Goal: Information Seeking & Learning: Learn about a topic

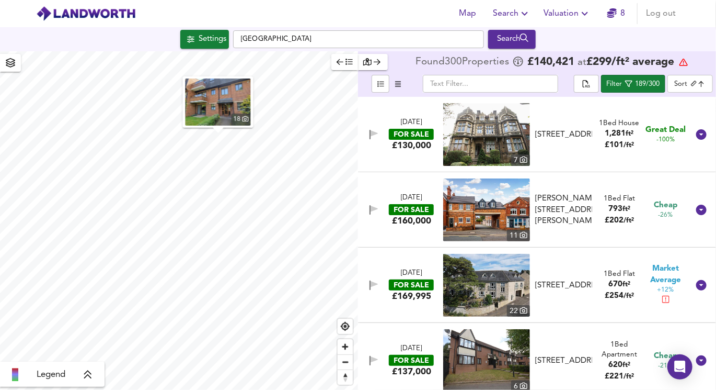
scroll to position [9046, 0]
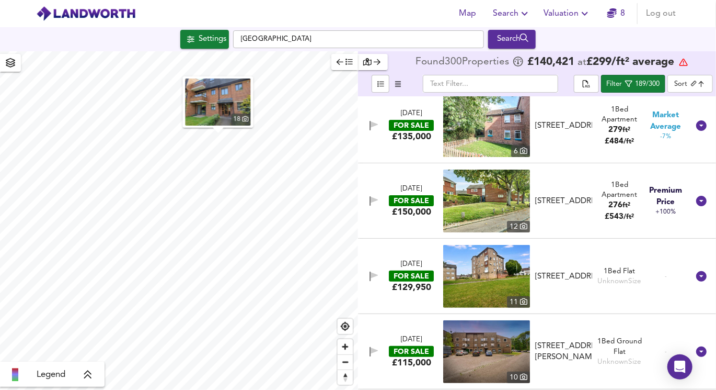
click at [343, 64] on icon "button" at bounding box center [340, 61] width 7 height 7
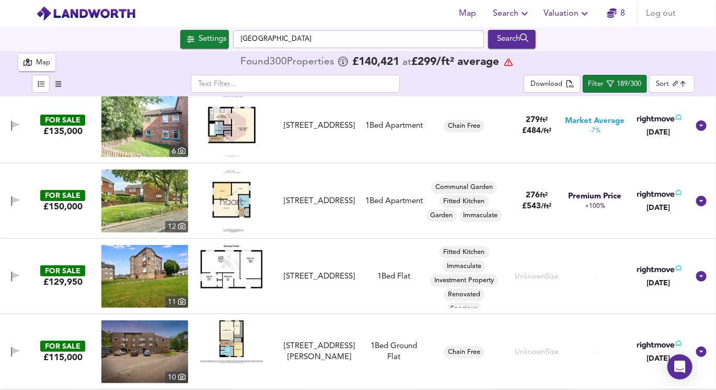
click at [662, 88] on body "Map Search Valuation 8 Log out Settings [GEOGRAPHIC_DATA] Search 18 300 Results…" at bounding box center [358, 195] width 716 height 390
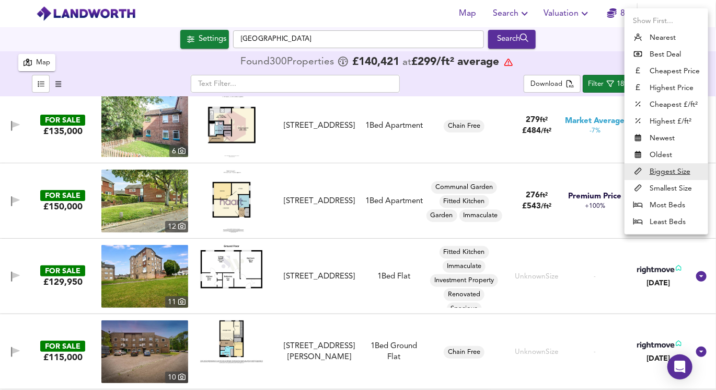
click at [666, 139] on li "Newest" at bounding box center [667, 138] width 84 height 17
type input "newest"
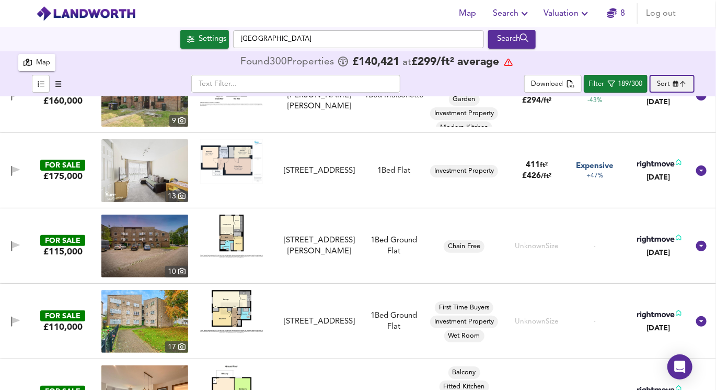
scroll to position [0, 0]
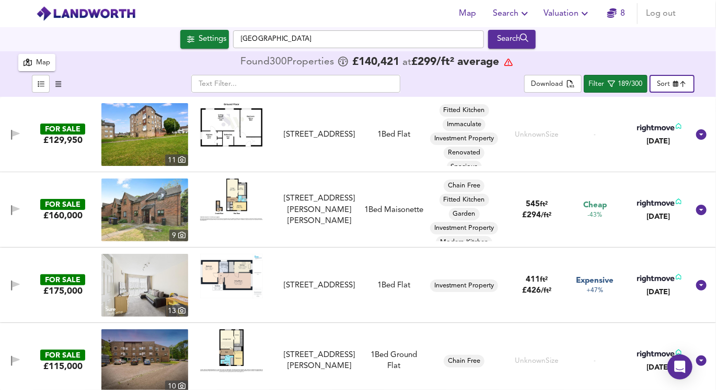
click at [35, 60] on div "Map" at bounding box center [37, 62] width 27 height 13
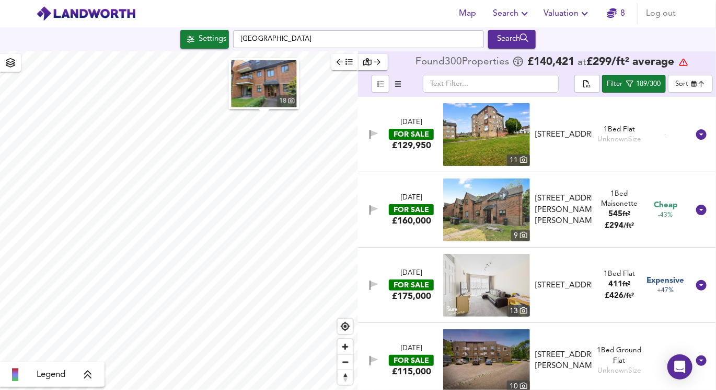
click at [362, 128] on div "18 Legend Found 300 Propert ies £ 140,421 at £ 299 / ft² average ​ Filter 189/3…" at bounding box center [358, 220] width 716 height 338
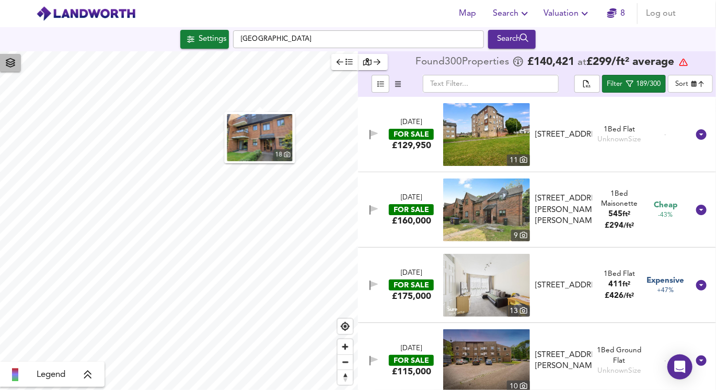
click at [8, 64] on icon "button" at bounding box center [10, 62] width 9 height 9
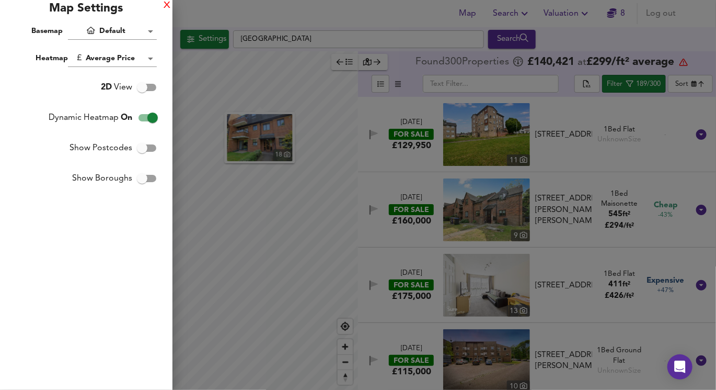
click at [166, 4] on div "X" at bounding box center [167, 5] width 7 height 7
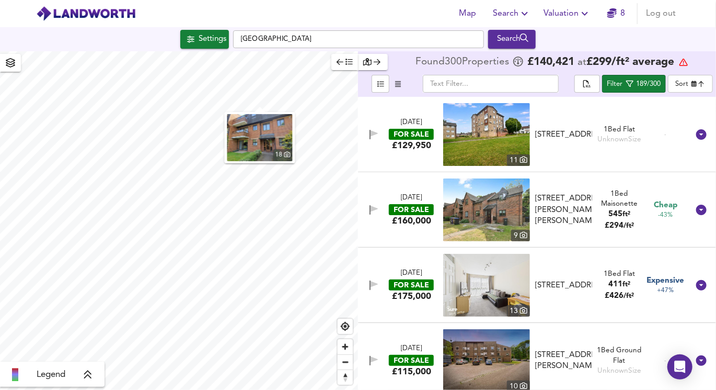
click at [187, 40] on icon "button" at bounding box center [190, 39] width 7 height 7
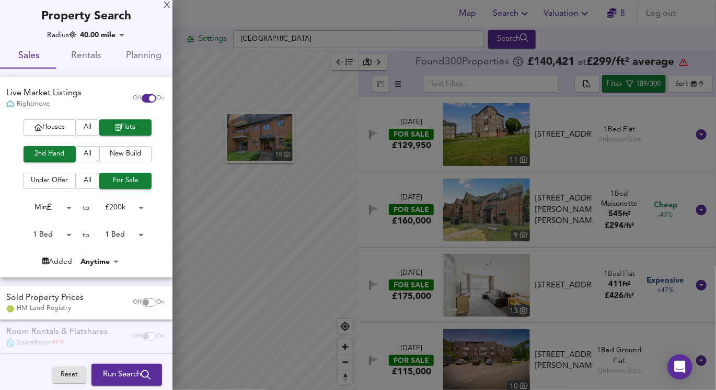
click at [96, 35] on body "Map Search Valuation 8 Log out Settings [GEOGRAPHIC_DATA] Search 18 Legend Foun…" at bounding box center [358, 195] width 716 height 390
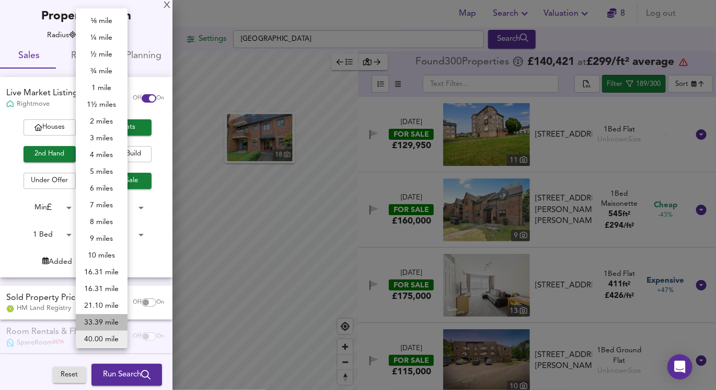
click at [114, 317] on li "33.39 mile" at bounding box center [102, 322] width 52 height 17
type input "53720"
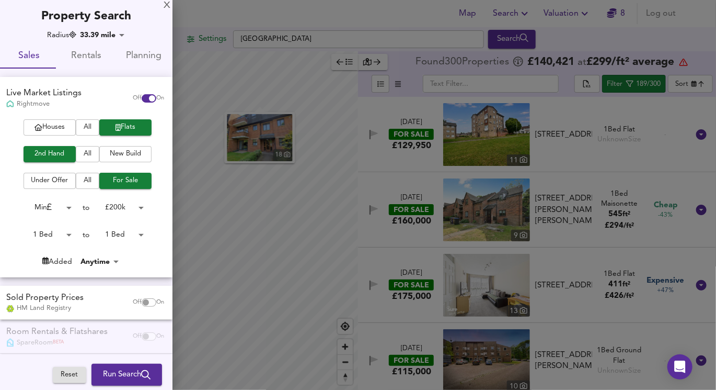
click at [318, 154] on div at bounding box center [358, 195] width 716 height 390
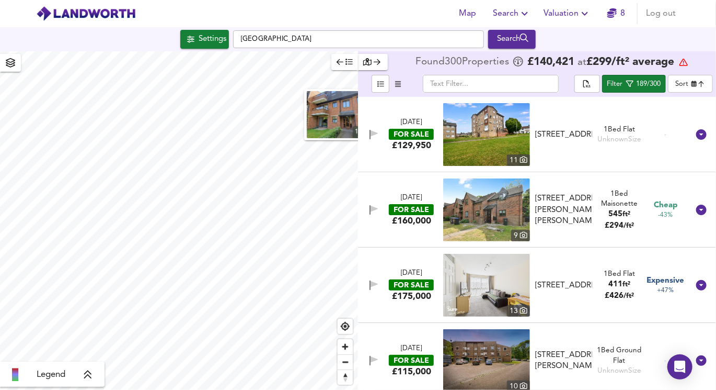
click at [619, 17] on link "8" at bounding box center [617, 13] width 18 height 15
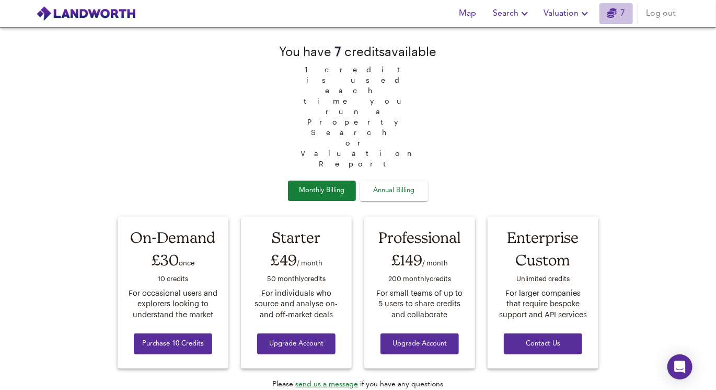
click at [620, 16] on link "7" at bounding box center [617, 13] width 18 height 15
click at [508, 14] on span "Search" at bounding box center [512, 13] width 38 height 15
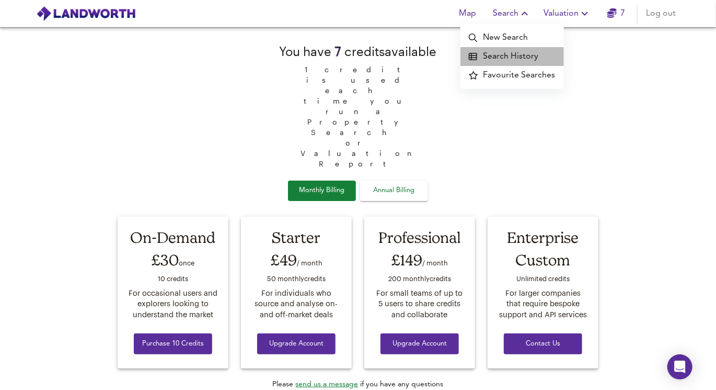
click at [515, 58] on li "Search History" at bounding box center [513, 56] width 104 height 19
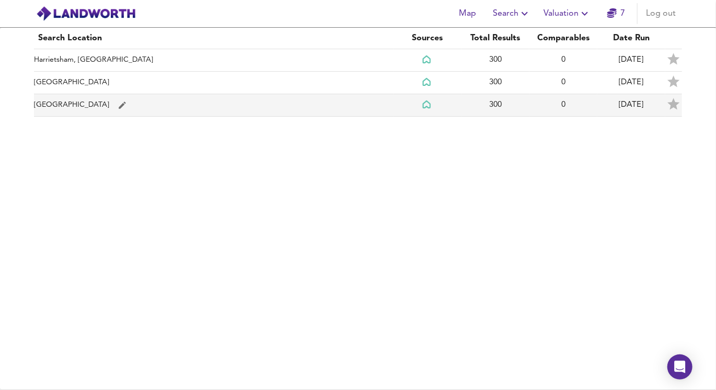
click at [51, 104] on td "[GEOGRAPHIC_DATA]" at bounding box center [214, 105] width 360 height 22
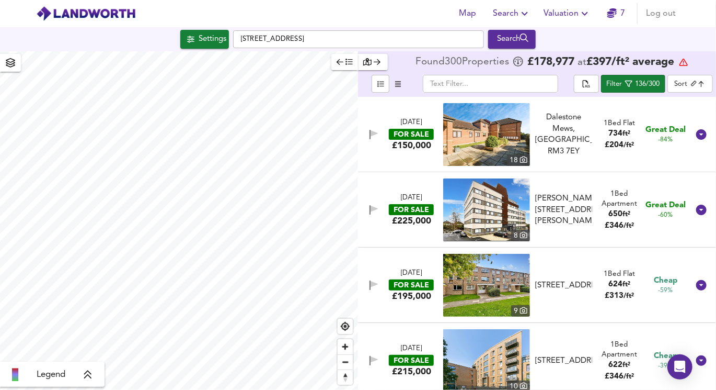
click at [343, 65] on span "button" at bounding box center [345, 62] width 16 height 12
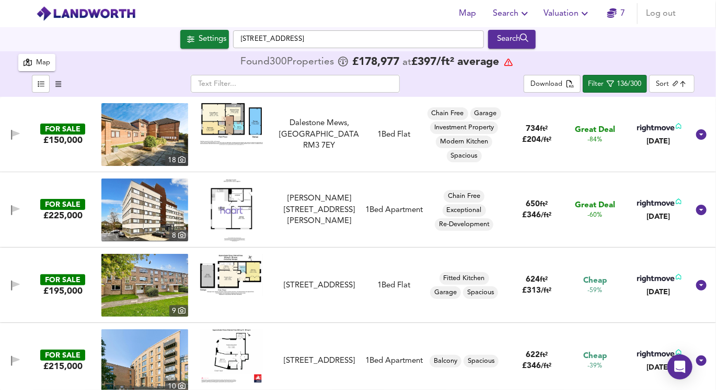
click at [46, 60] on div "Map" at bounding box center [43, 63] width 14 height 12
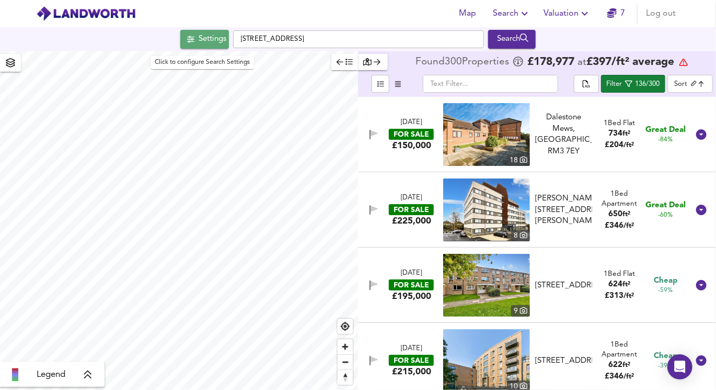
click at [206, 43] on div "Settings" at bounding box center [213, 39] width 28 height 14
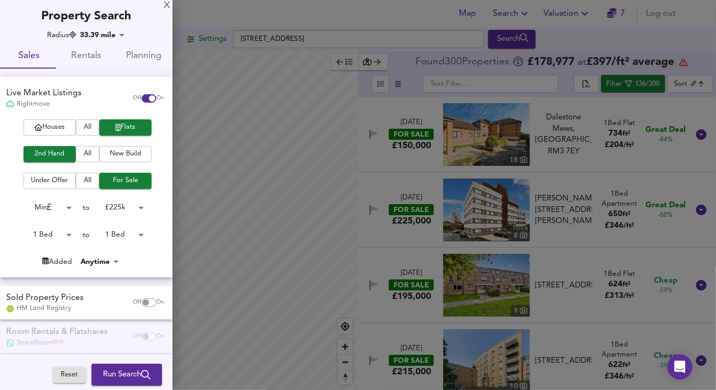
click at [93, 32] on body "Map Search Valuation 7 Log out Settings [GEOGRAPHIC_DATA] 2DX Search Legend Fou…" at bounding box center [358, 195] width 716 height 390
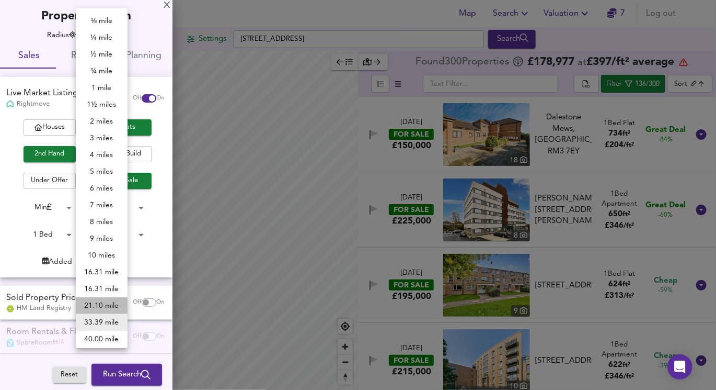
click at [101, 304] on li "21.10 mile" at bounding box center [102, 305] width 52 height 17
type input "33947"
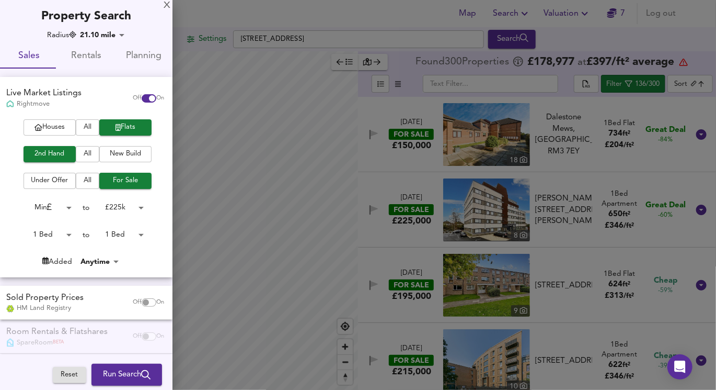
click at [244, 305] on div at bounding box center [358, 195] width 716 height 390
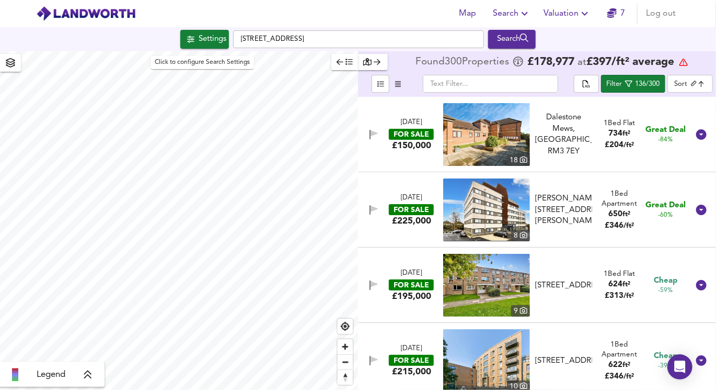
click at [192, 43] on span "Settings" at bounding box center [204, 39] width 43 height 14
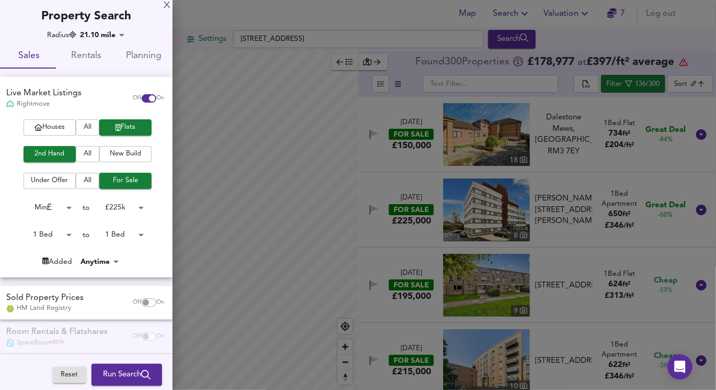
click at [192, 43] on div at bounding box center [358, 195] width 716 height 390
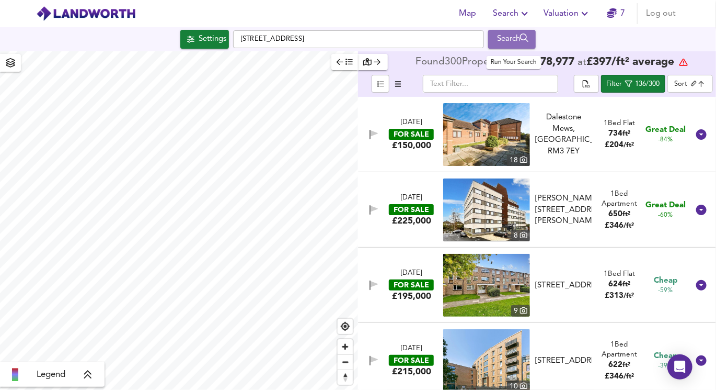
click at [496, 30] on button "Search" at bounding box center [512, 39] width 48 height 19
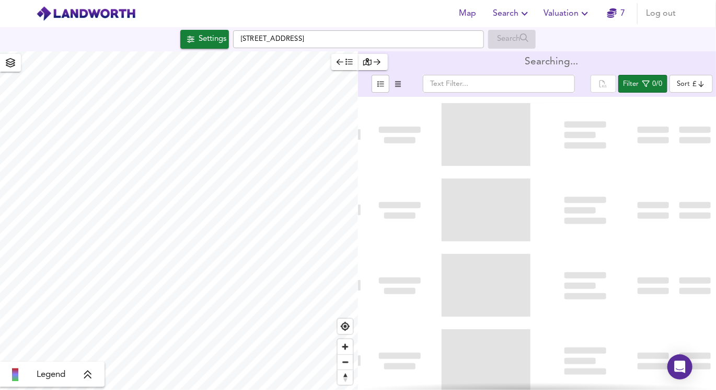
type input "bestdeal"
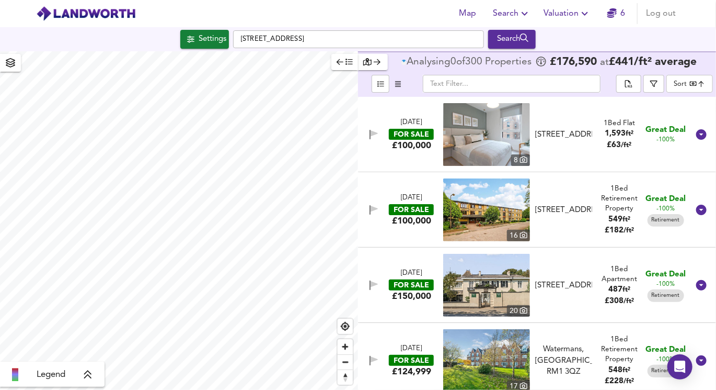
checkbox input "false"
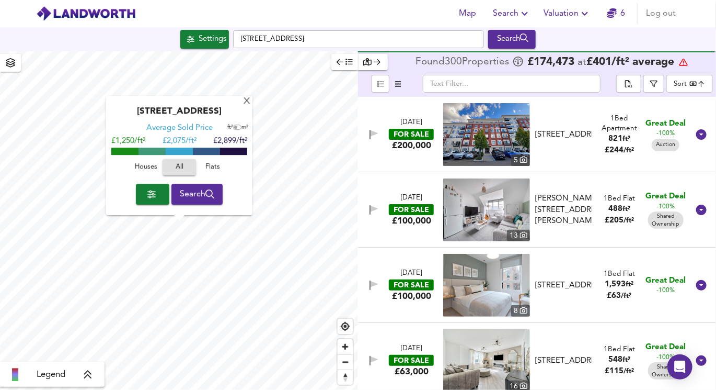
click at [343, 64] on icon "button" at bounding box center [340, 61] width 7 height 7
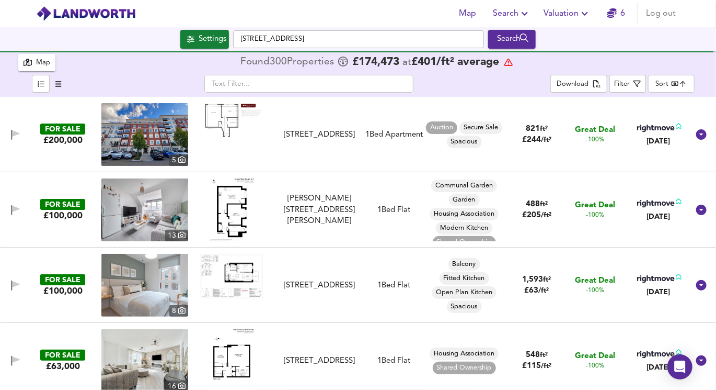
click at [669, 77] on body "Map Search Valuation 6 Log out Settings [GEOGRAPHIC_DATA] 2DX Search X [GEOGRAP…" at bounding box center [358, 195] width 716 height 390
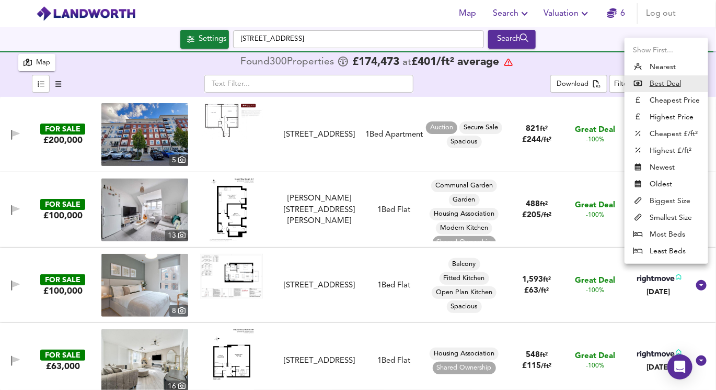
click at [654, 203] on li "Biggest Size" at bounding box center [667, 200] width 84 height 17
type input "biggest"
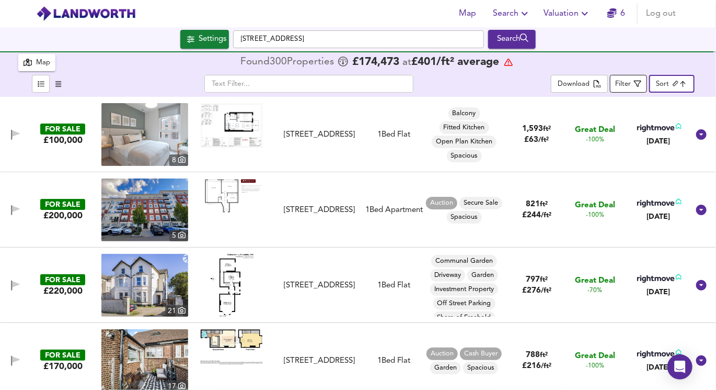
click at [634, 86] on span "Filter" at bounding box center [629, 83] width 26 height 13
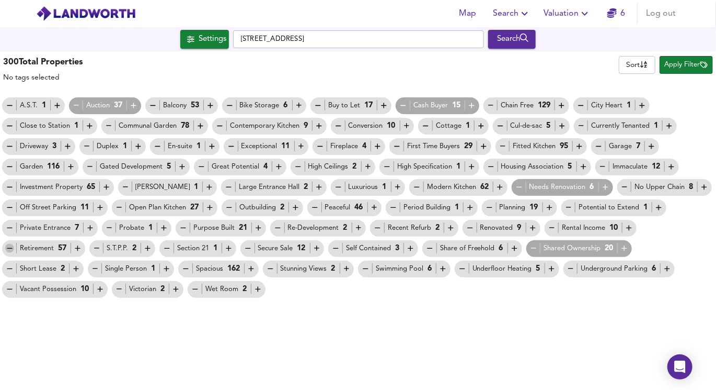
click at [6, 244] on icon "button" at bounding box center [9, 248] width 9 height 9
click at [667, 64] on span "Apply Filter" at bounding box center [686, 65] width 43 height 12
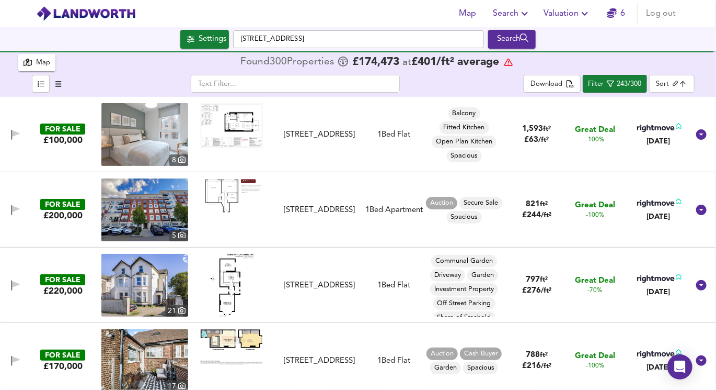
click at [227, 174] on div "FOR SALE £200,000 [STREET_ADDRESS][GEOGRAPHIC_DATA][STREET_ADDRESS] 1 Bed Apart…" at bounding box center [358, 209] width 716 height 75
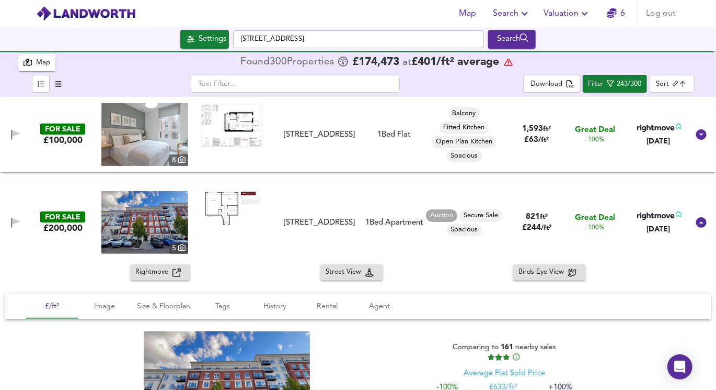
click at [133, 222] on img at bounding box center [144, 222] width 87 height 63
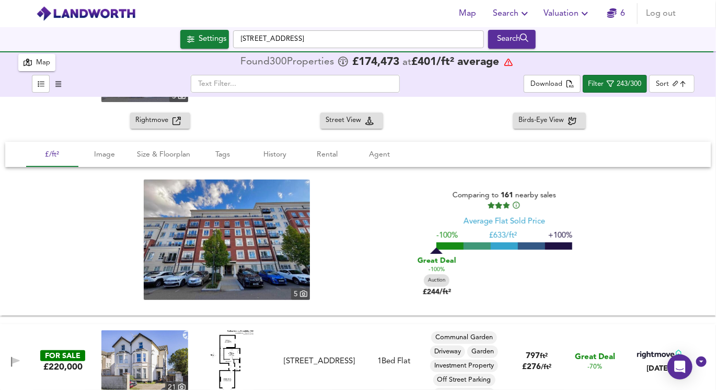
scroll to position [280, 0]
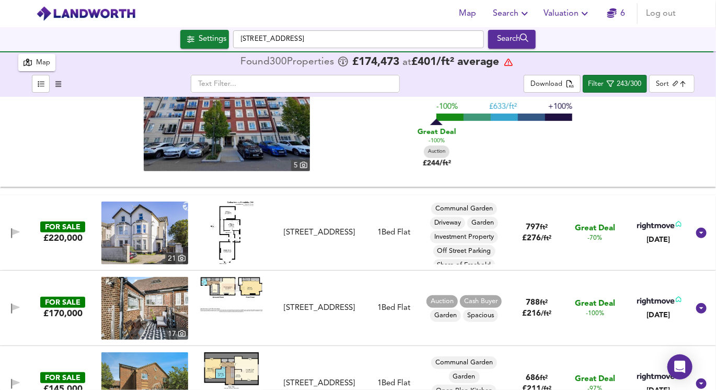
click at [237, 237] on img at bounding box center [231, 232] width 43 height 63
click at [163, 244] on img at bounding box center [144, 232] width 87 height 63
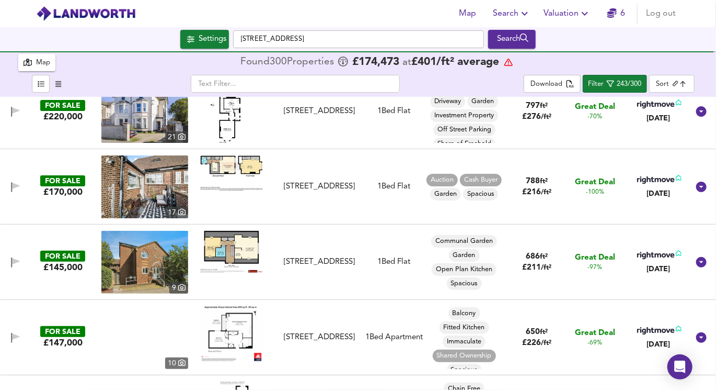
scroll to position [412, 0]
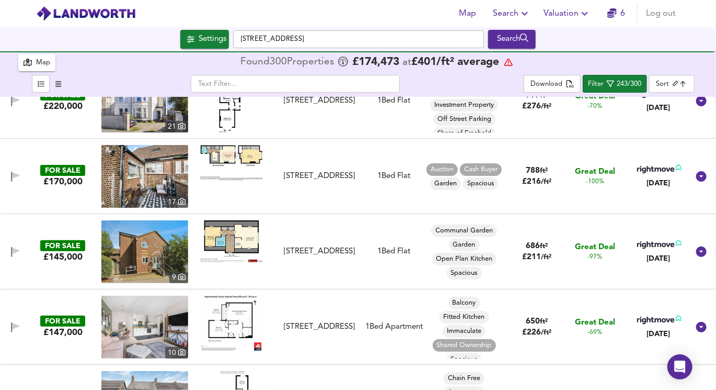
click at [247, 172] on img at bounding box center [231, 163] width 63 height 36
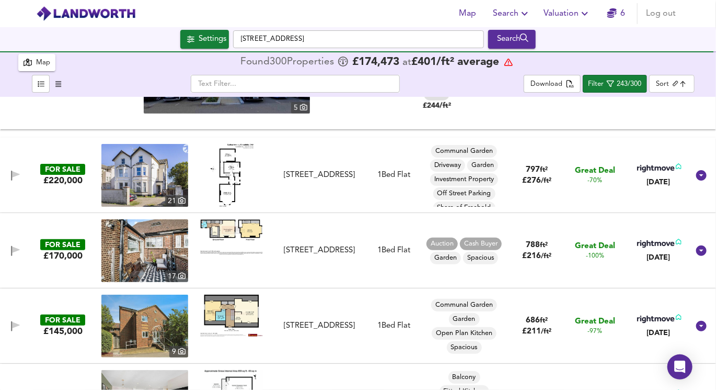
scroll to position [339, 0]
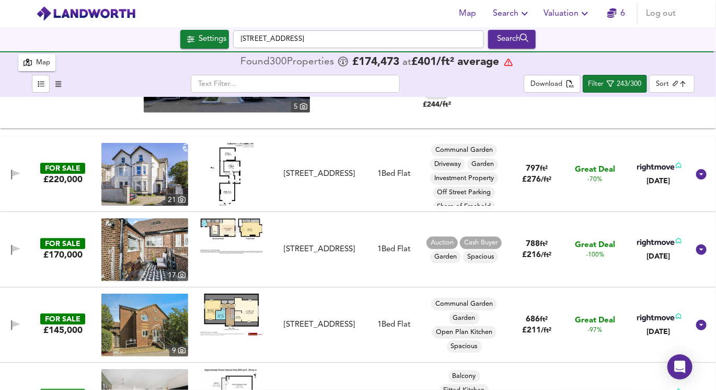
click at [138, 237] on img at bounding box center [144, 249] width 87 height 63
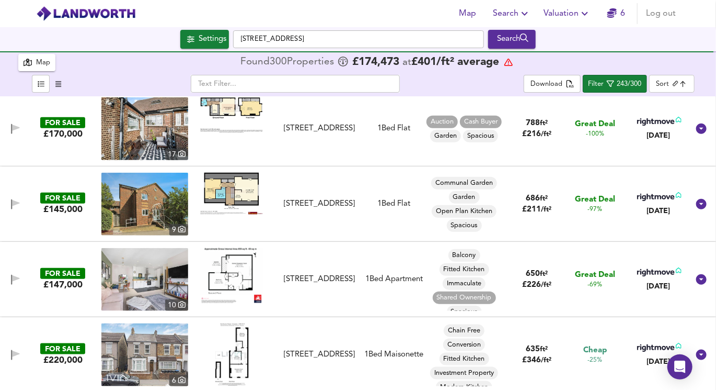
scroll to position [460, 0]
click at [223, 197] on img at bounding box center [231, 193] width 63 height 42
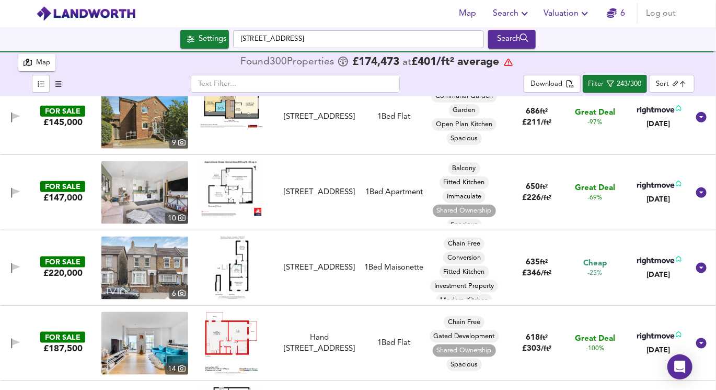
scroll to position [574, 0]
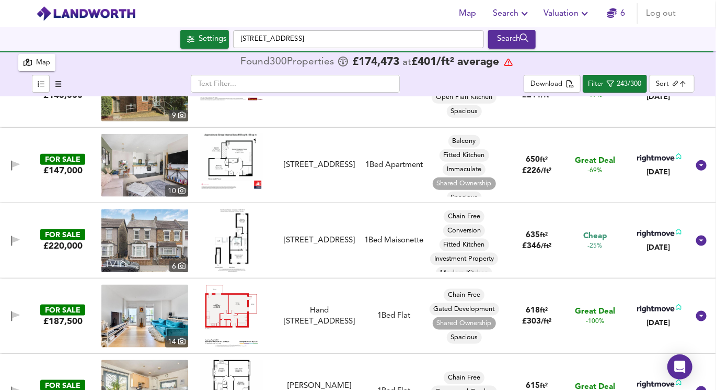
click at [230, 252] on img at bounding box center [231, 240] width 33 height 63
click at [155, 254] on img at bounding box center [144, 240] width 87 height 63
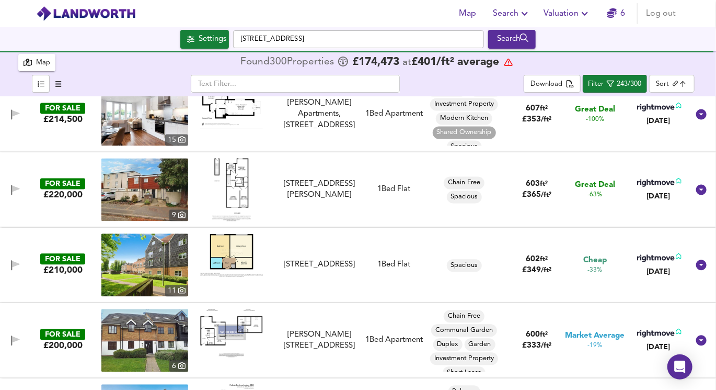
scroll to position [1002, 0]
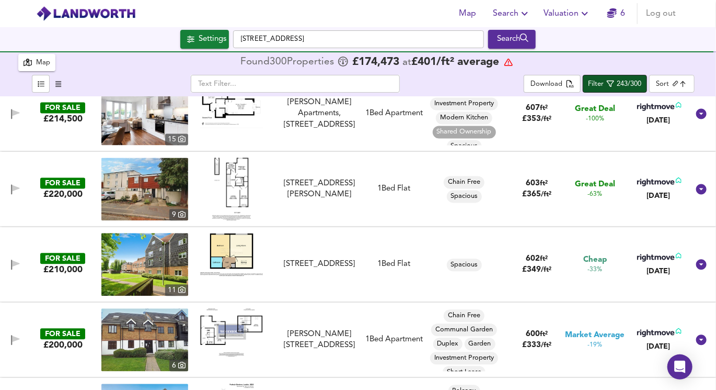
click at [618, 79] on div "243/300" at bounding box center [630, 84] width 25 height 12
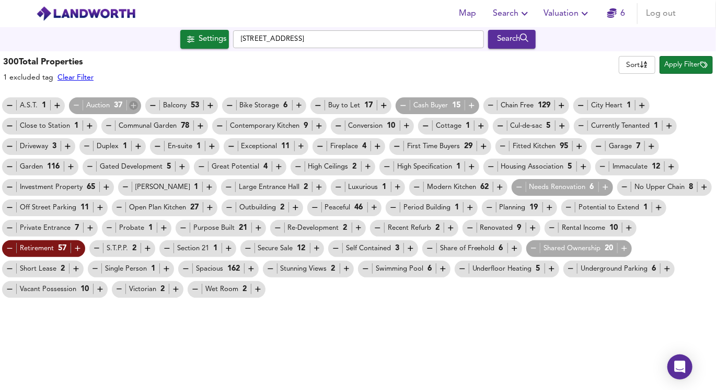
click at [136, 102] on icon "button" at bounding box center [133, 105] width 9 height 9
click at [575, 196] on div "Needs Renovation 6" at bounding box center [563, 187] width 106 height 20
click at [601, 190] on icon "button" at bounding box center [605, 187] width 9 height 9
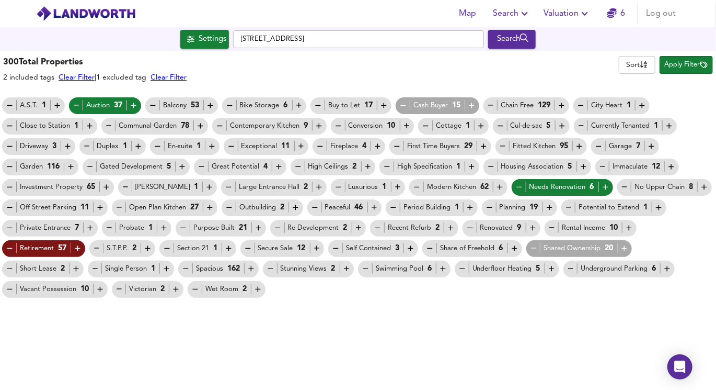
click at [462, 106] on div "Cash Buyer 15" at bounding box center [437, 105] width 77 height 11
click at [515, 187] on icon "button" at bounding box center [519, 187] width 9 height 9
click at [601, 184] on icon "button" at bounding box center [605, 187] width 9 height 9
click at [477, 106] on span "Cash Buyer 15" at bounding box center [438, 105] width 84 height 11
click at [472, 104] on icon "button" at bounding box center [472, 105] width 9 height 9
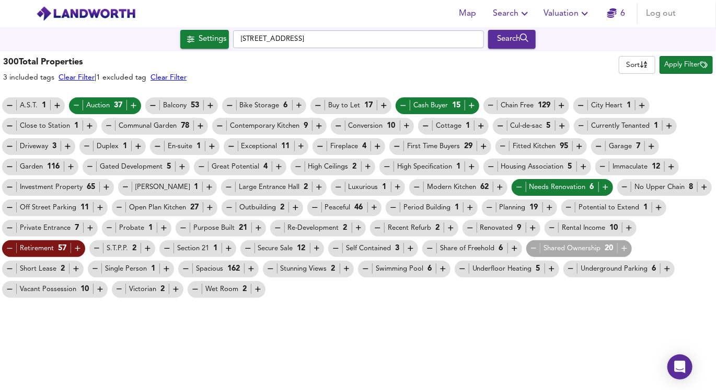
click at [676, 56] on button "Apply Filter" at bounding box center [686, 65] width 53 height 18
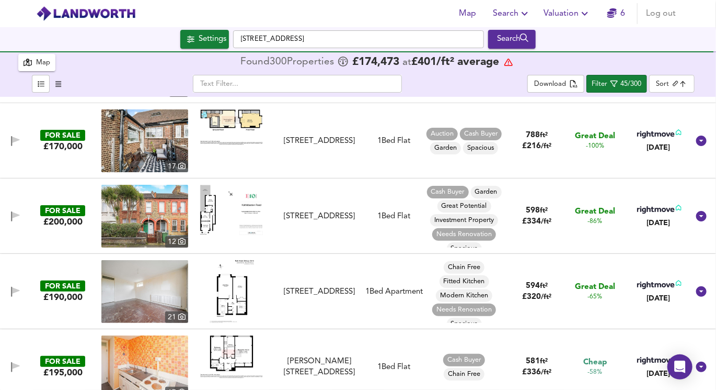
scroll to position [80, 0]
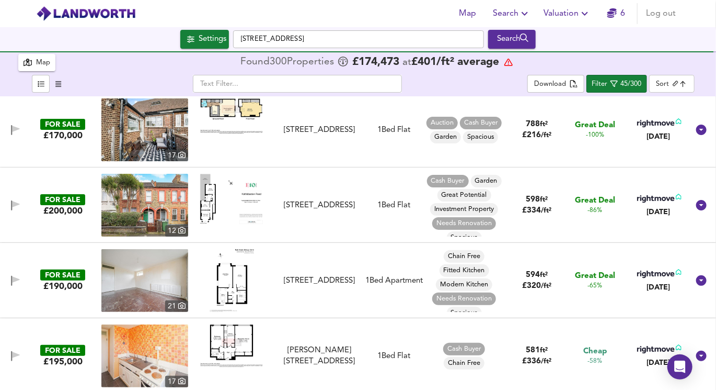
click at [212, 202] on img at bounding box center [231, 199] width 63 height 50
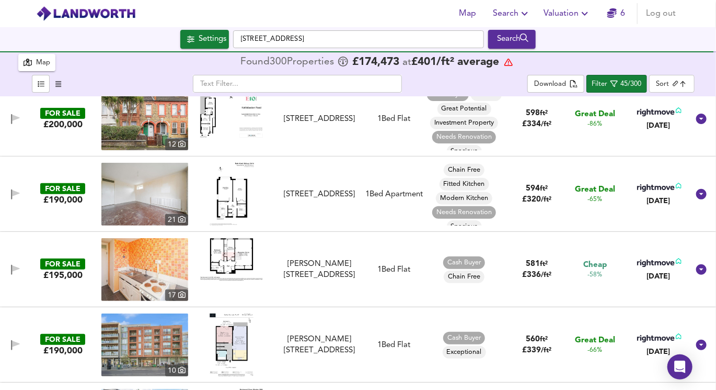
scroll to position [173, 0]
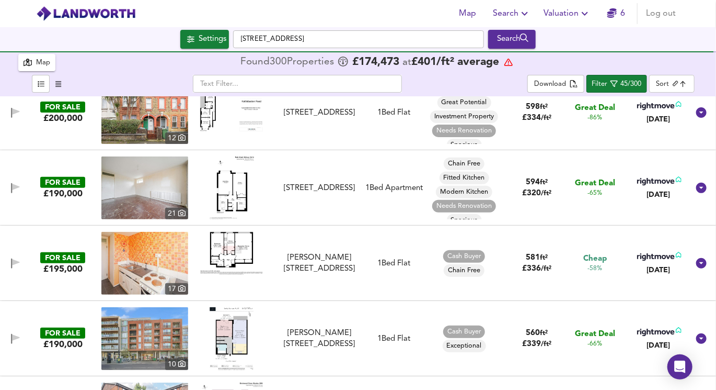
click at [235, 200] on img at bounding box center [232, 187] width 44 height 63
click at [157, 198] on img at bounding box center [144, 187] width 87 height 63
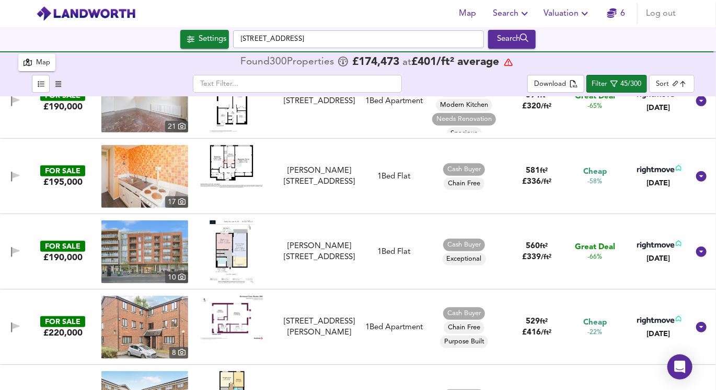
scroll to position [262, 0]
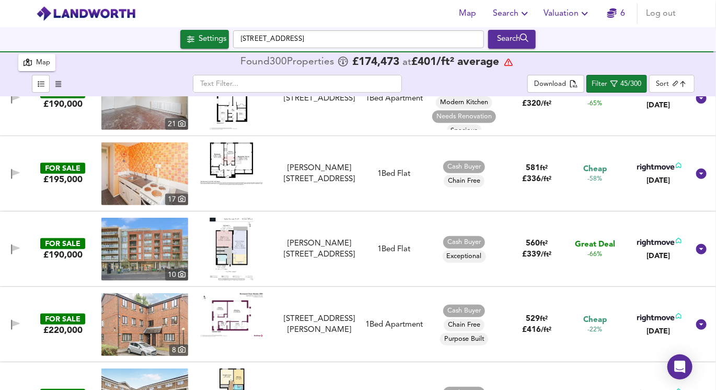
click at [217, 159] on img at bounding box center [231, 163] width 63 height 42
click at [132, 161] on img at bounding box center [144, 173] width 87 height 63
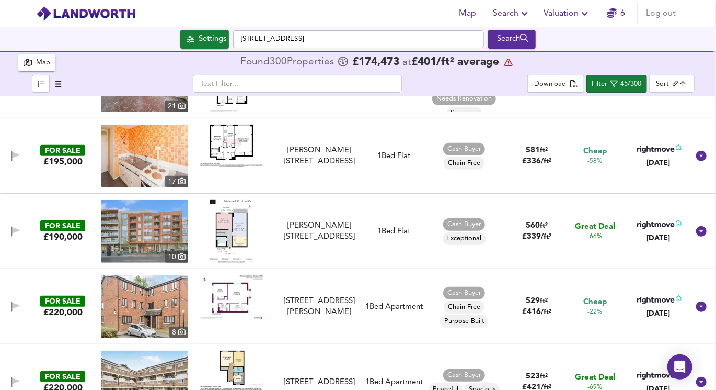
scroll to position [298, 0]
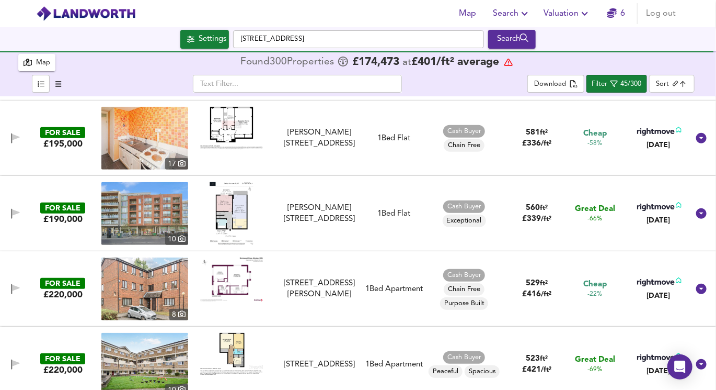
click at [238, 215] on img at bounding box center [232, 213] width 44 height 63
click at [189, 209] on div at bounding box center [231, 213] width 87 height 63
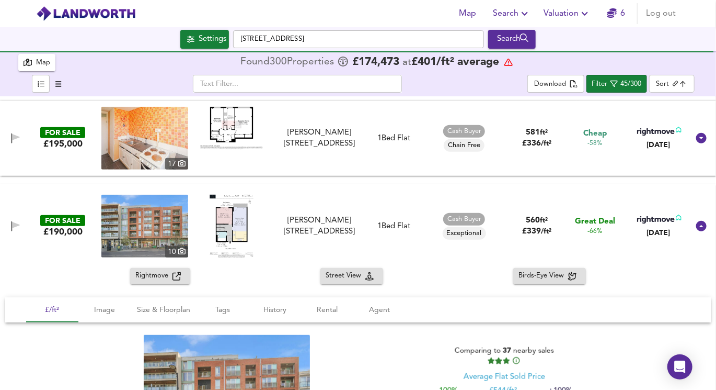
click at [155, 231] on img at bounding box center [144, 226] width 87 height 63
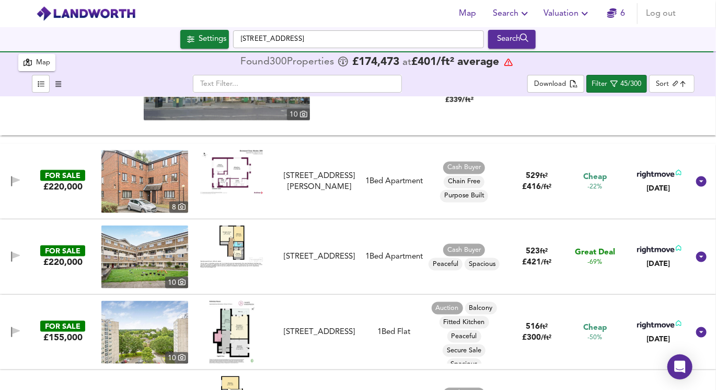
scroll to position [633, 0]
click at [238, 175] on img at bounding box center [231, 171] width 63 height 43
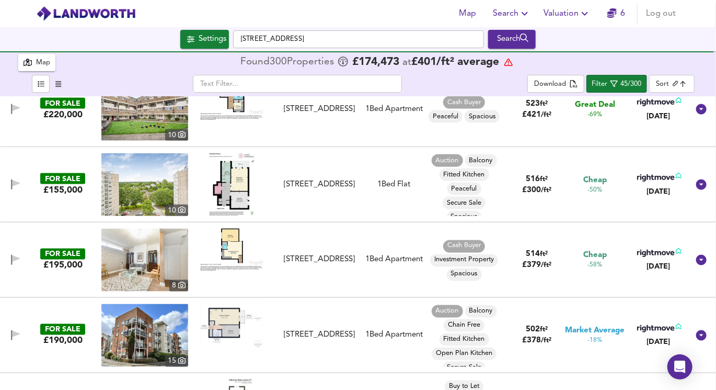
scroll to position [784, 0]
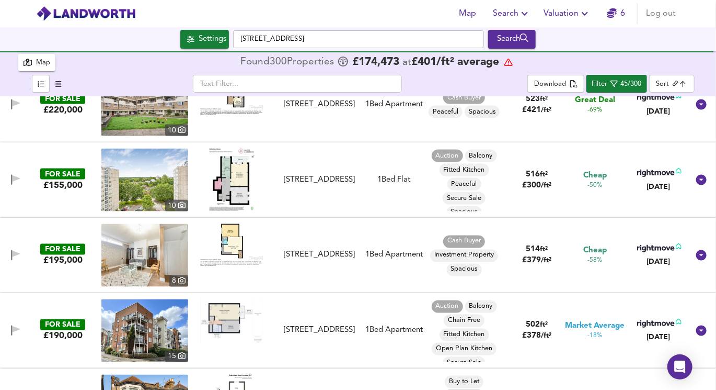
click at [237, 248] on img at bounding box center [231, 245] width 63 height 42
click at [213, 183] on img at bounding box center [232, 180] width 47 height 63
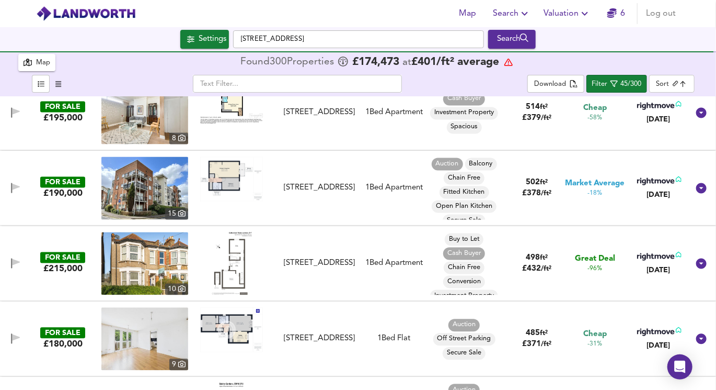
scroll to position [932, 0]
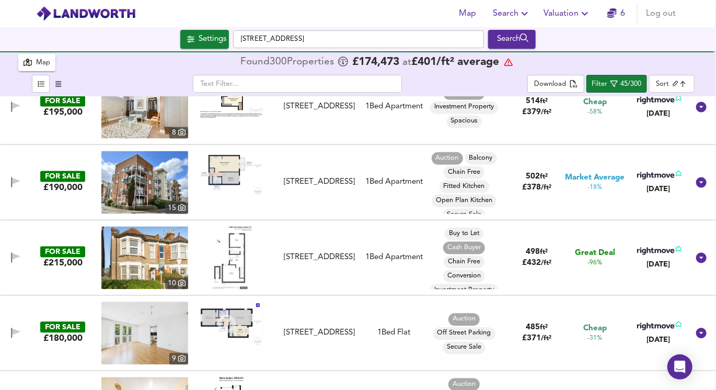
click at [221, 180] on img at bounding box center [231, 173] width 63 height 44
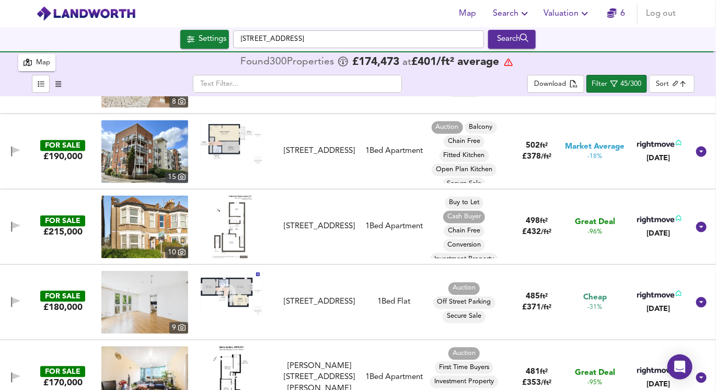
scroll to position [964, 0]
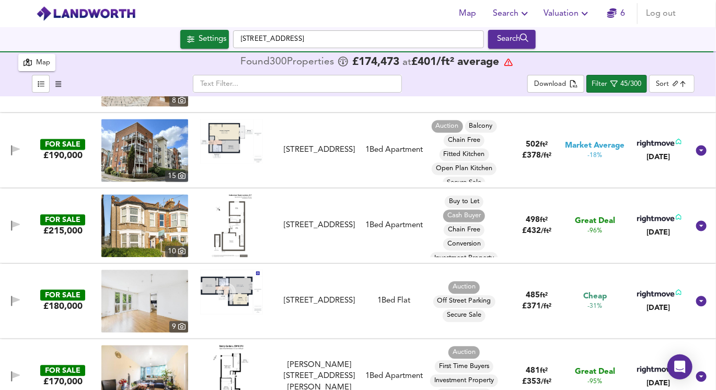
click at [238, 230] on img at bounding box center [232, 226] width 40 height 63
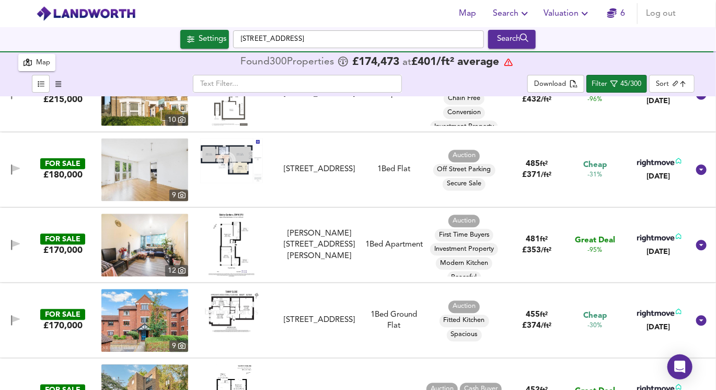
scroll to position [1102, 0]
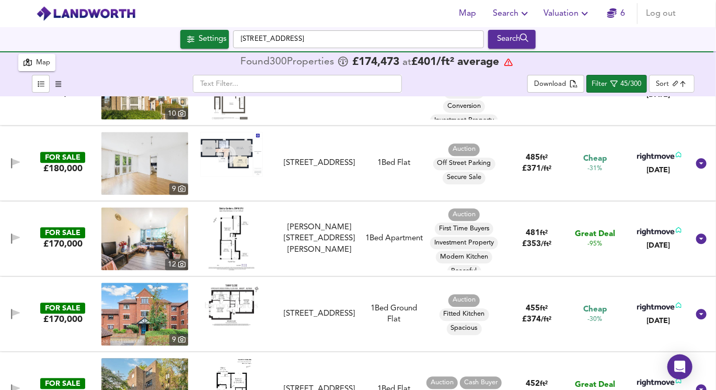
click at [218, 236] on img at bounding box center [232, 238] width 46 height 63
click at [207, 146] on img at bounding box center [231, 154] width 63 height 44
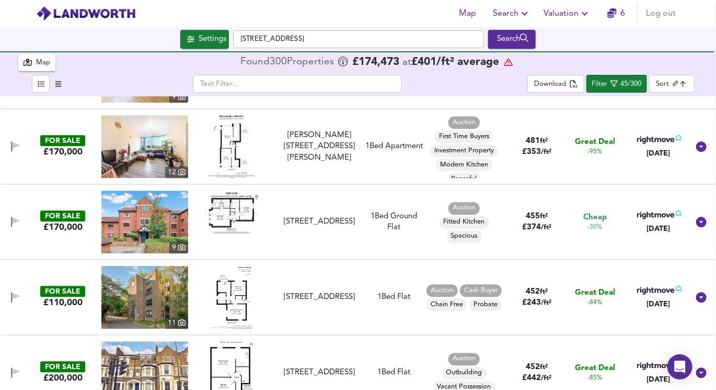
scroll to position [1194, 0]
click at [235, 210] on img at bounding box center [231, 212] width 63 height 44
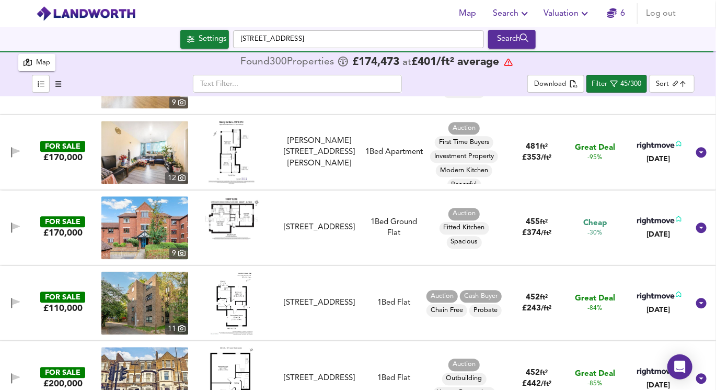
scroll to position [1193, 0]
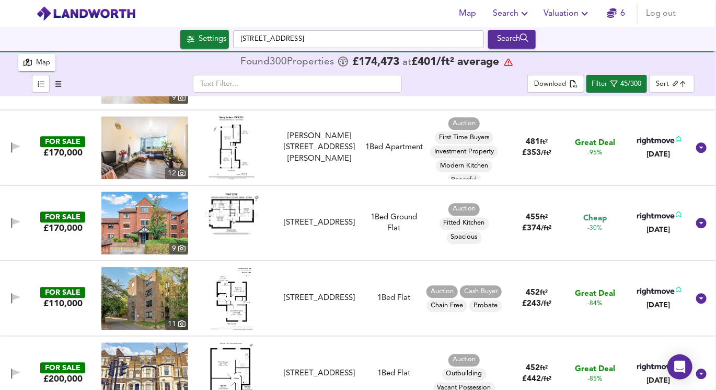
click at [224, 207] on img at bounding box center [231, 213] width 63 height 44
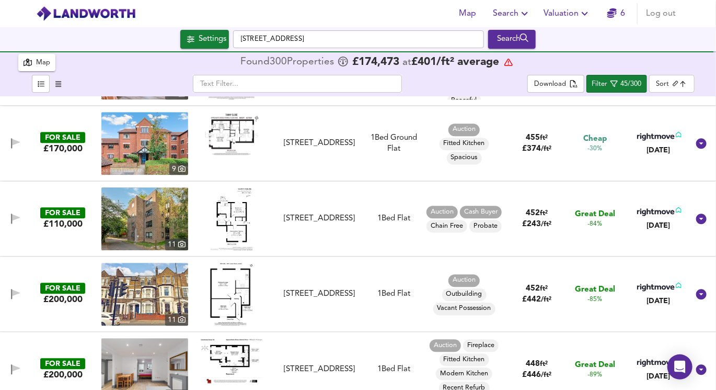
scroll to position [1268, 0]
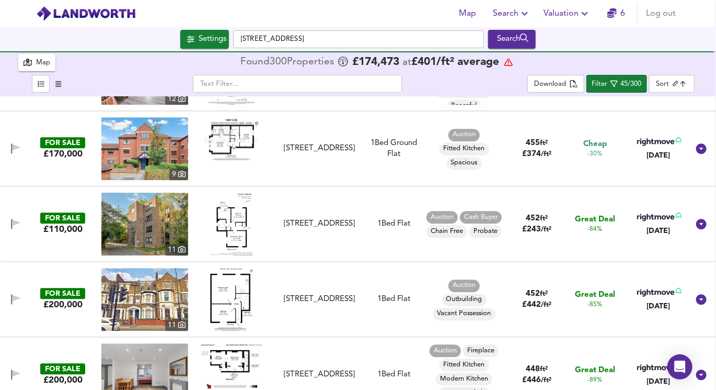
click at [222, 224] on img at bounding box center [232, 223] width 42 height 63
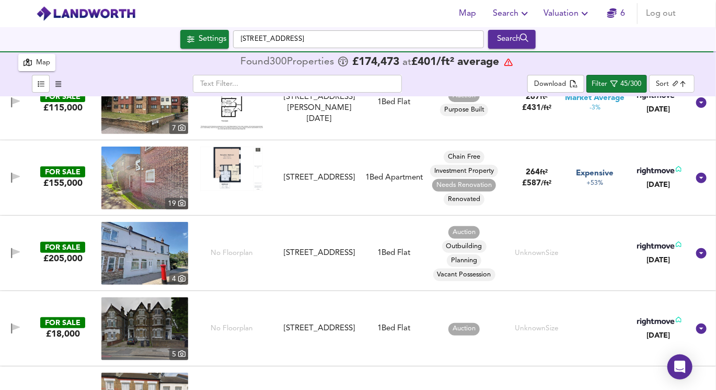
scroll to position [1990, 0]
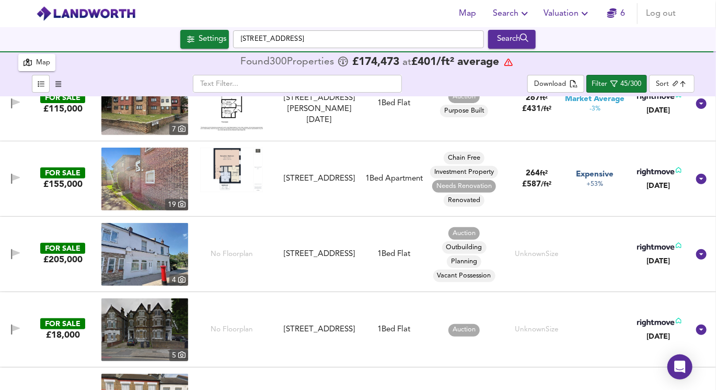
click at [152, 251] on img at bounding box center [144, 254] width 87 height 63
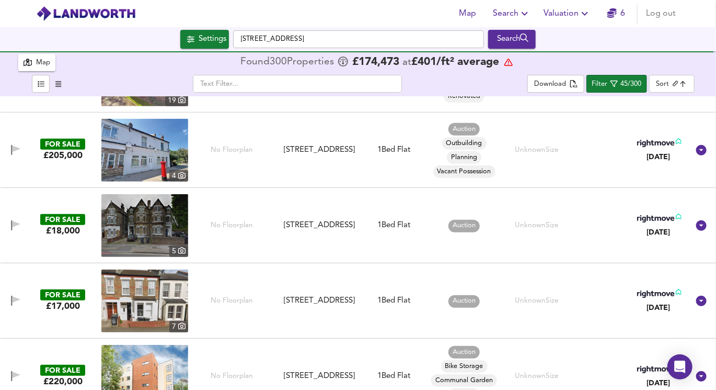
scroll to position [2097, 0]
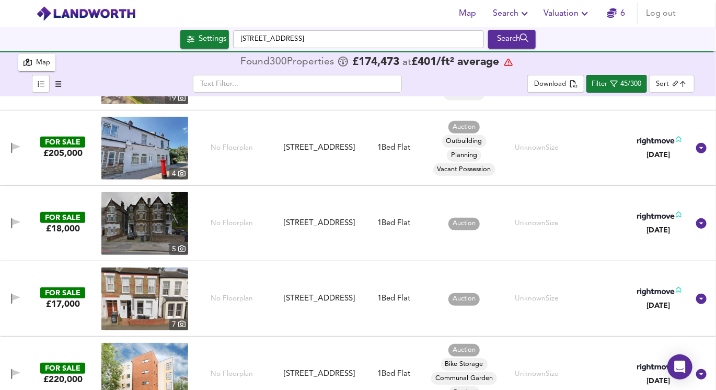
click at [159, 222] on img at bounding box center [144, 223] width 87 height 63
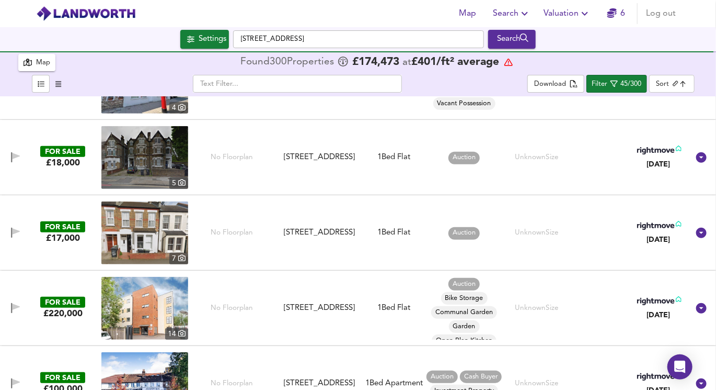
scroll to position [2178, 0]
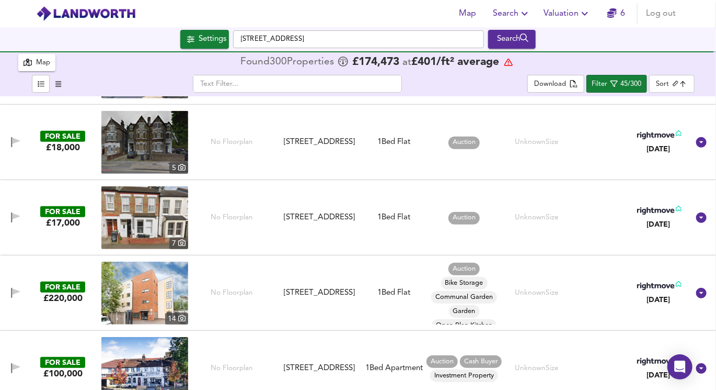
click at [148, 213] on img at bounding box center [144, 217] width 87 height 63
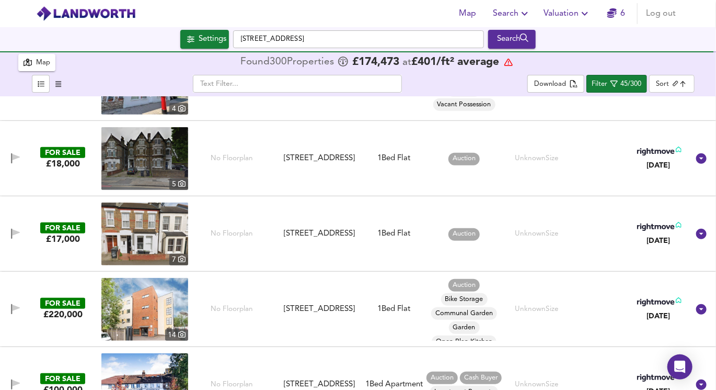
scroll to position [2167, 0]
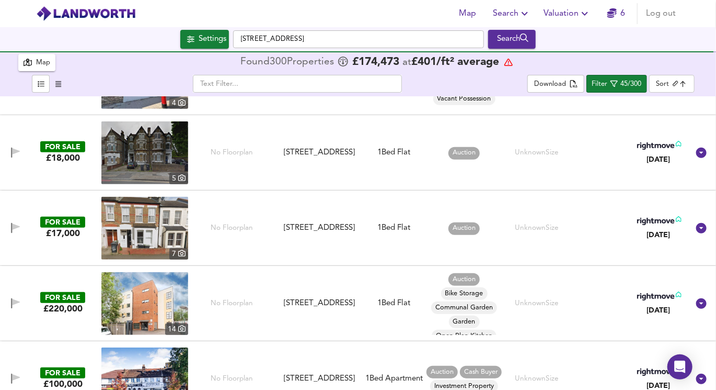
click at [158, 221] on img at bounding box center [144, 228] width 87 height 63
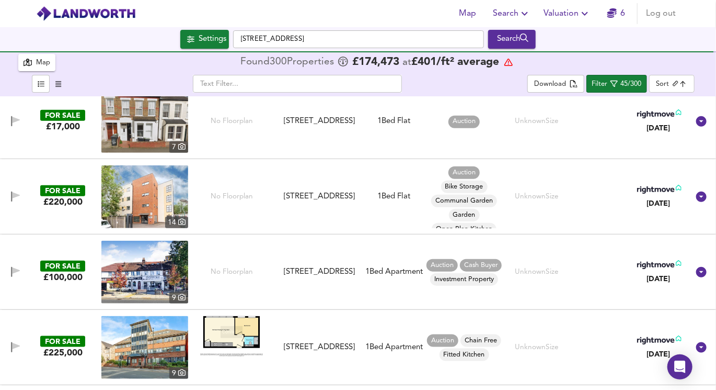
scroll to position [2275, 0]
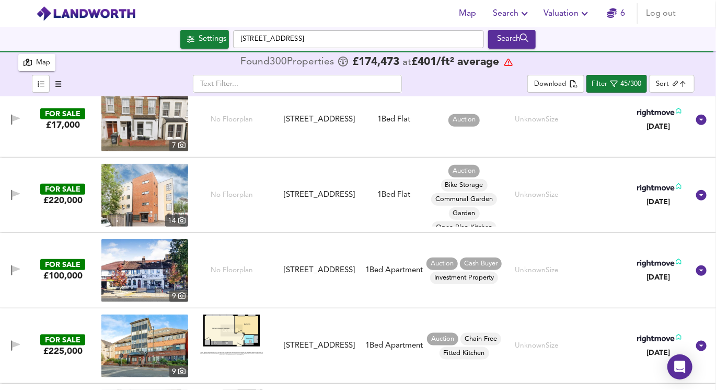
click at [155, 200] on img at bounding box center [144, 195] width 87 height 63
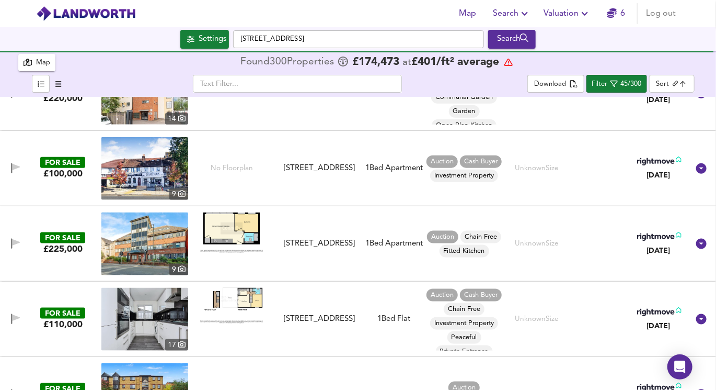
scroll to position [2376, 0]
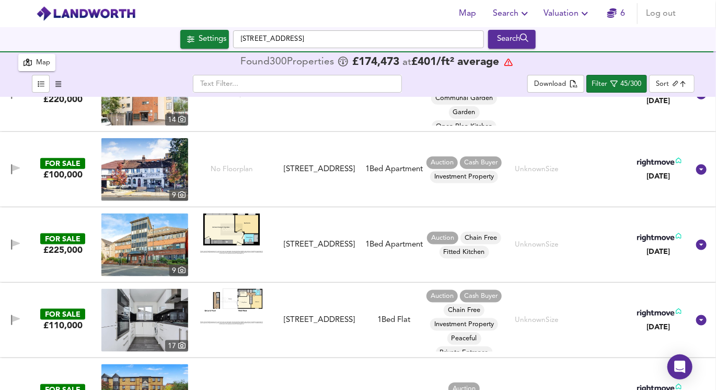
click at [169, 174] on img at bounding box center [144, 169] width 87 height 63
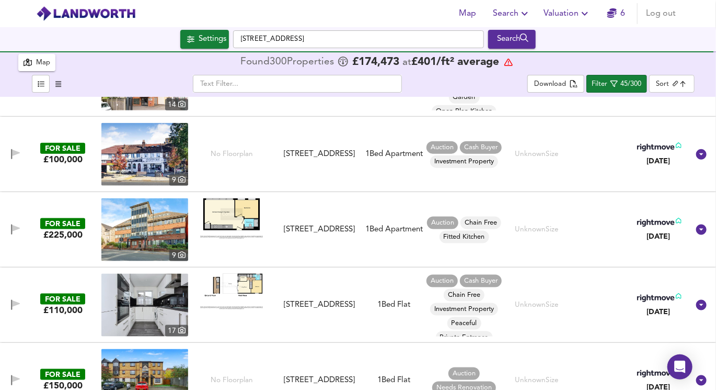
scroll to position [2387, 0]
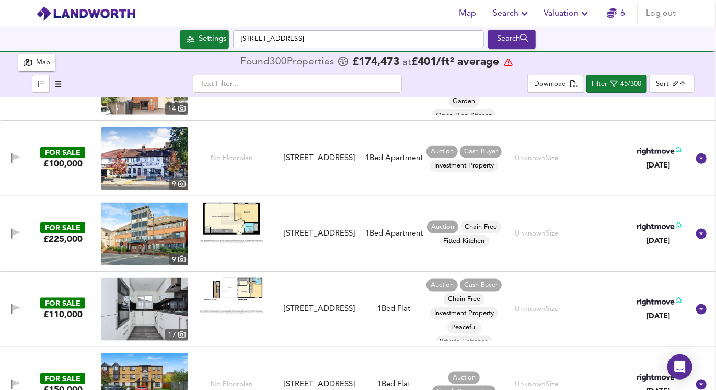
click at [249, 288] on img at bounding box center [231, 296] width 63 height 36
click at [137, 283] on img at bounding box center [144, 309] width 87 height 63
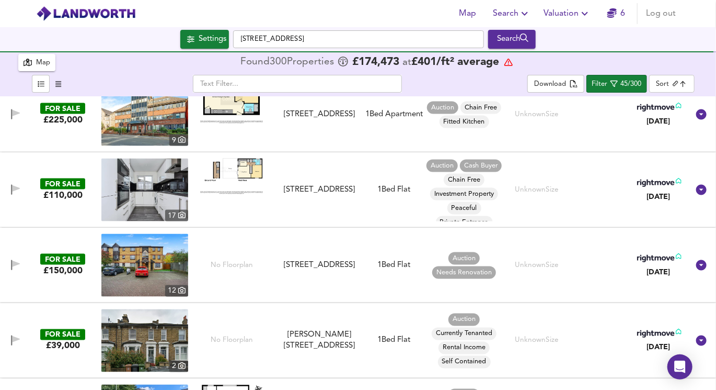
scroll to position [2514, 0]
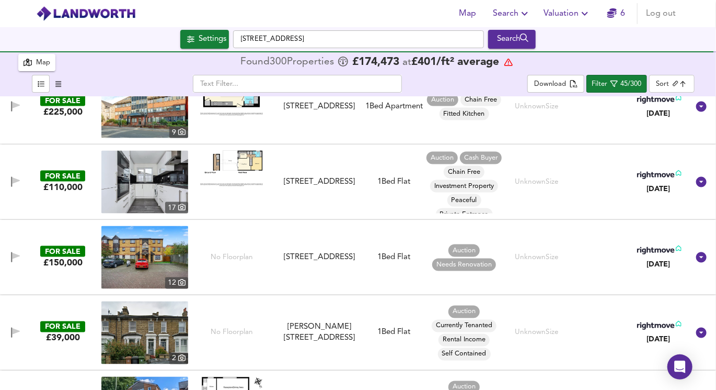
click at [156, 268] on img at bounding box center [144, 257] width 87 height 63
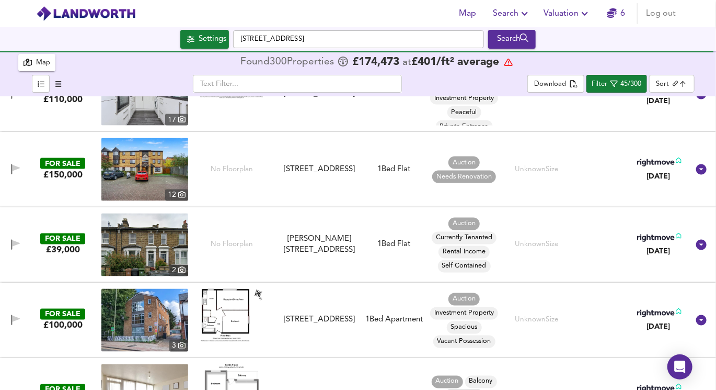
scroll to position [2619, 0]
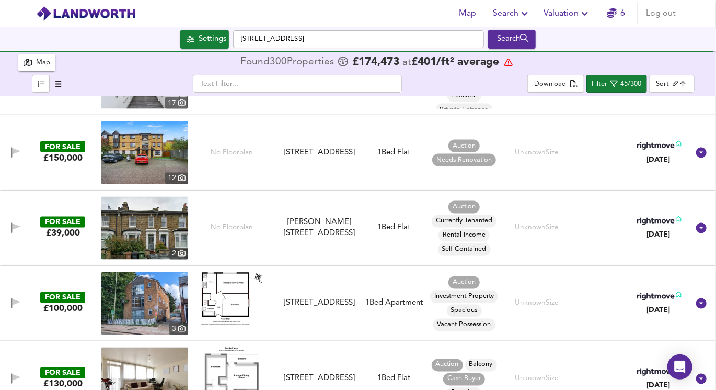
click at [169, 230] on img at bounding box center [144, 228] width 87 height 63
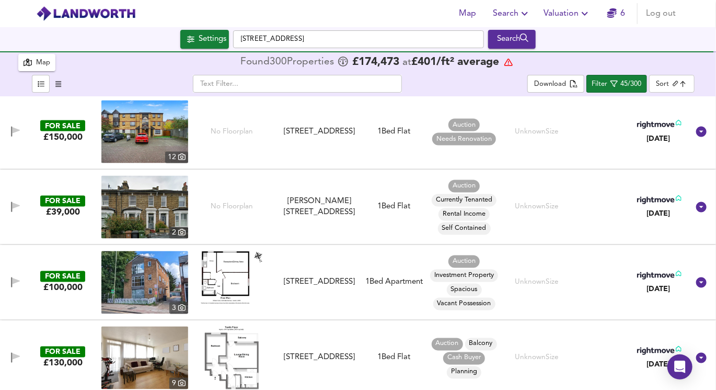
scroll to position [2645, 0]
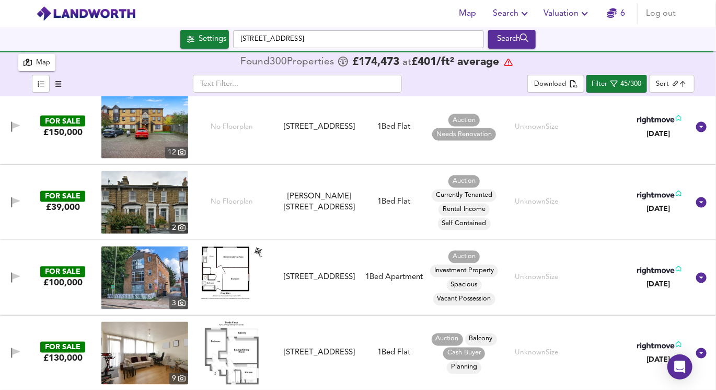
click at [156, 259] on img at bounding box center [144, 277] width 87 height 63
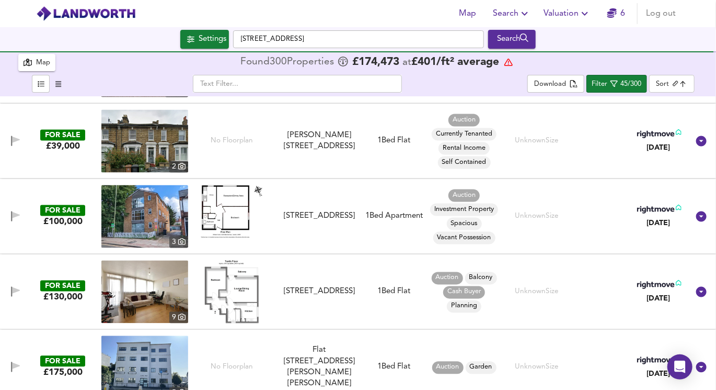
scroll to position [2723, 0]
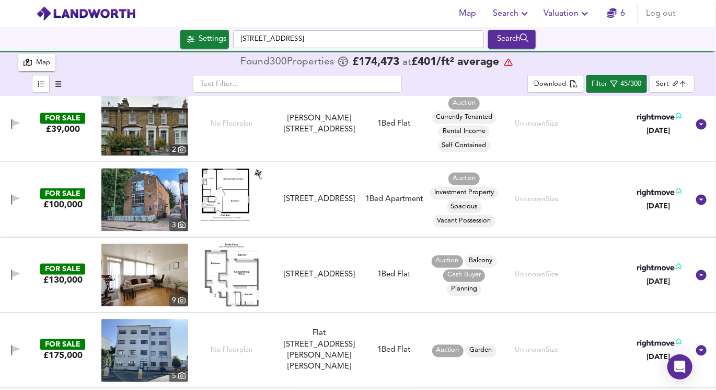
click at [234, 265] on img at bounding box center [232, 275] width 54 height 63
click at [142, 290] on img at bounding box center [144, 275] width 87 height 63
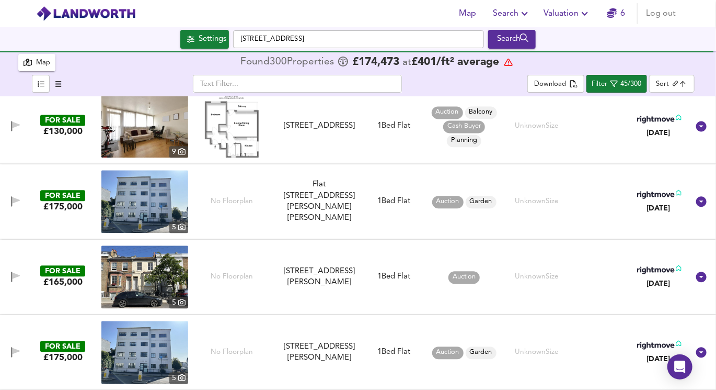
scroll to position [2871, 0]
click at [168, 221] on img at bounding box center [144, 201] width 87 height 63
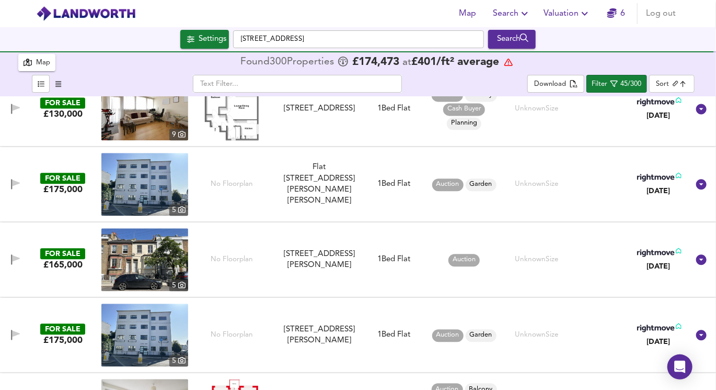
scroll to position [2888, 0]
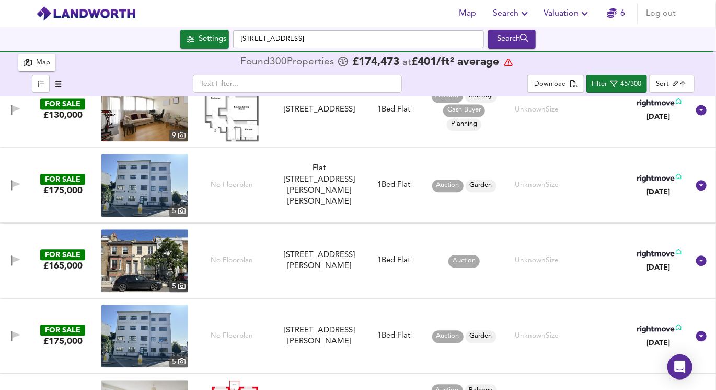
click at [167, 183] on img at bounding box center [144, 185] width 87 height 63
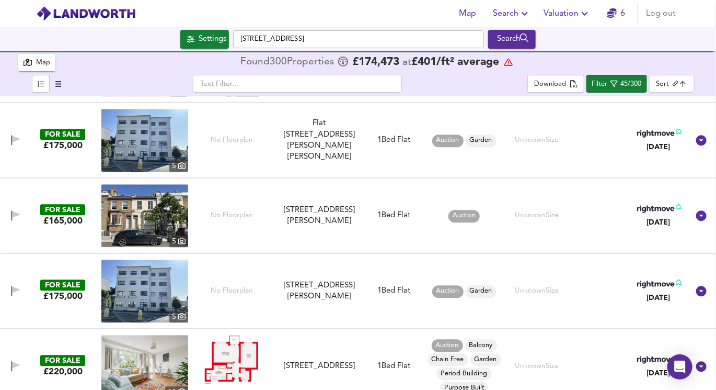
scroll to position [2962, 0]
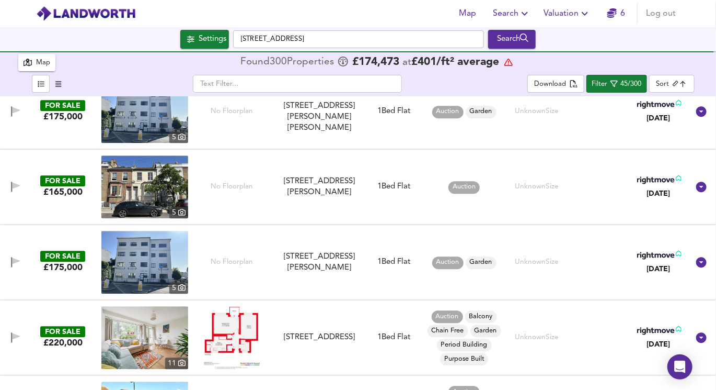
click at [146, 191] on img at bounding box center [144, 186] width 87 height 63
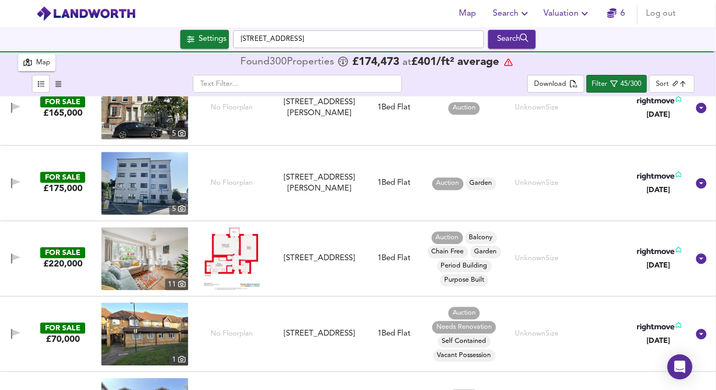
scroll to position [3047, 0]
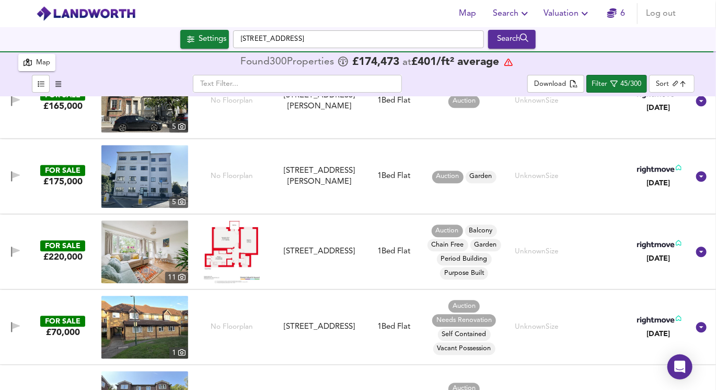
click at [151, 251] on img at bounding box center [144, 251] width 87 height 63
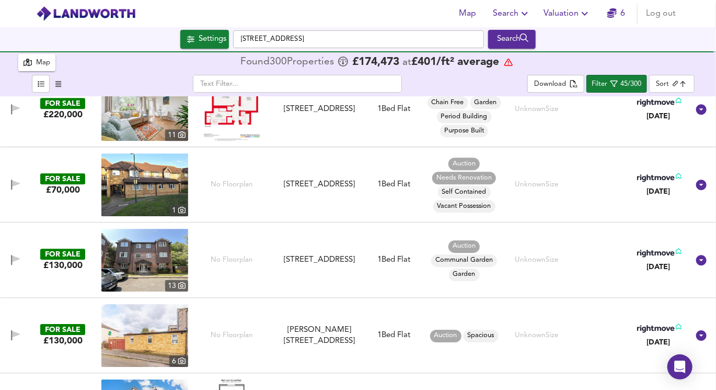
scroll to position [3188, 0]
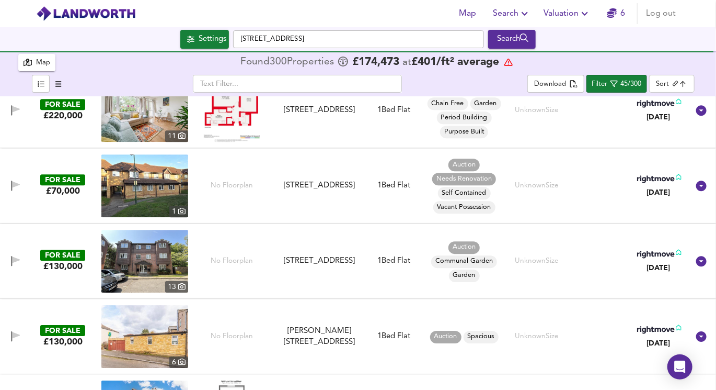
click at [157, 201] on img at bounding box center [144, 185] width 87 height 63
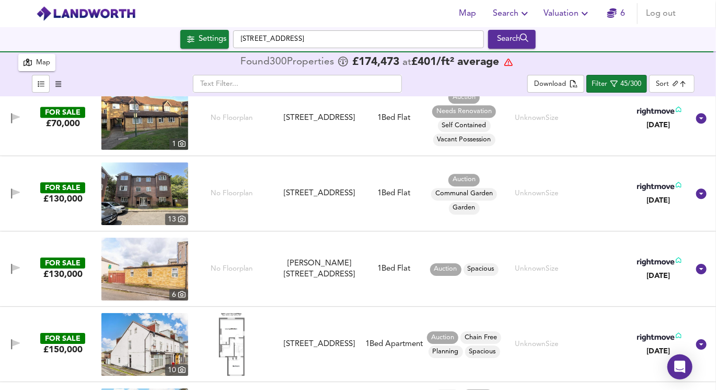
scroll to position [3264, 0]
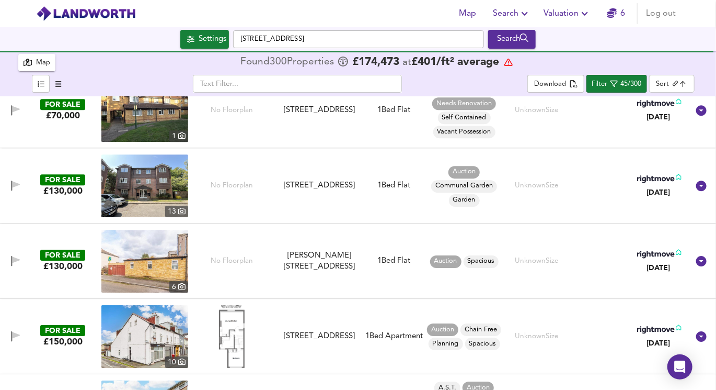
click at [149, 193] on img at bounding box center [144, 185] width 87 height 63
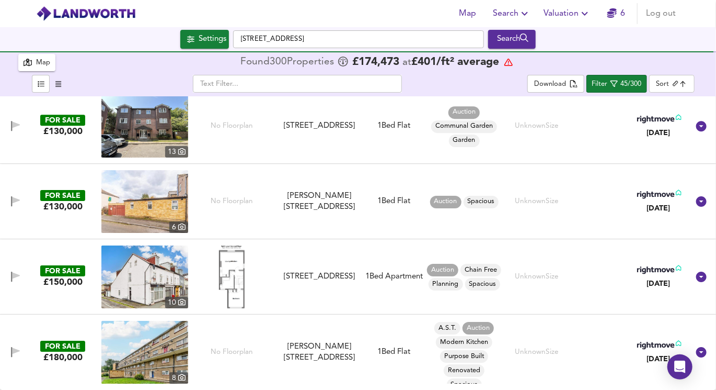
scroll to position [3321, 0]
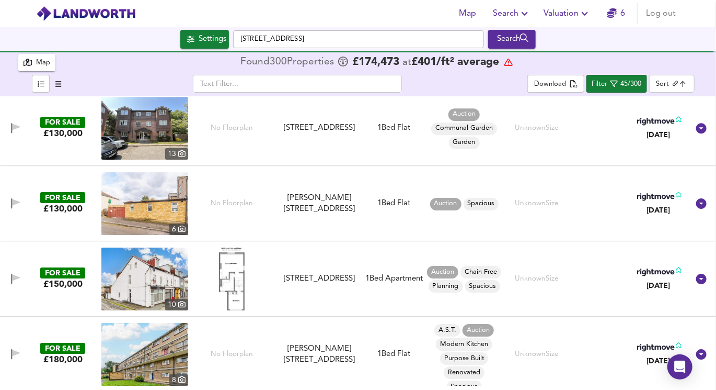
click at [158, 216] on img at bounding box center [144, 203] width 87 height 63
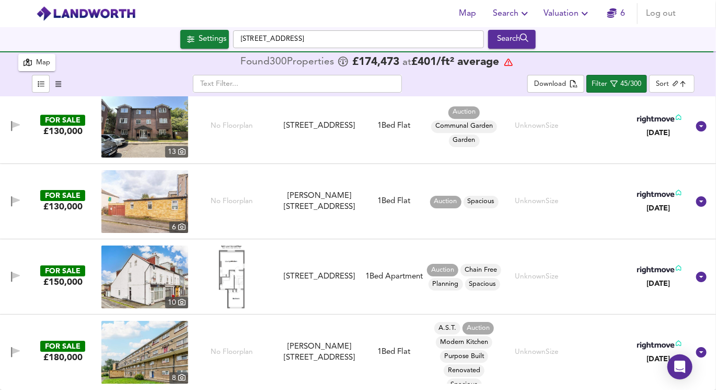
click at [148, 271] on img at bounding box center [144, 276] width 87 height 63
click at [161, 280] on img at bounding box center [144, 276] width 87 height 63
